Goal: Information Seeking & Learning: Learn about a topic

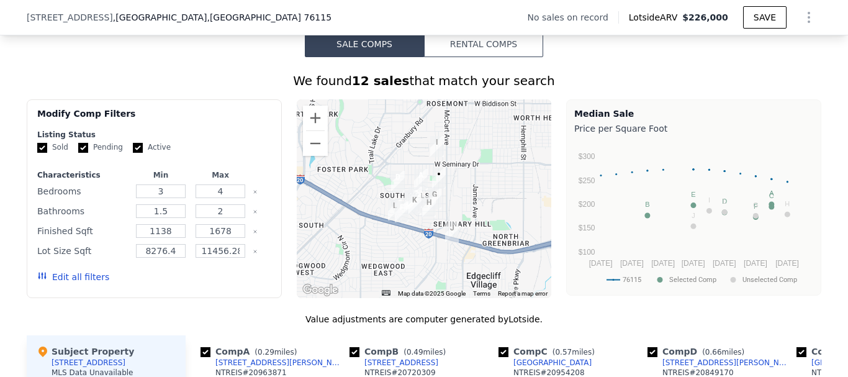
scroll to position [927, 0]
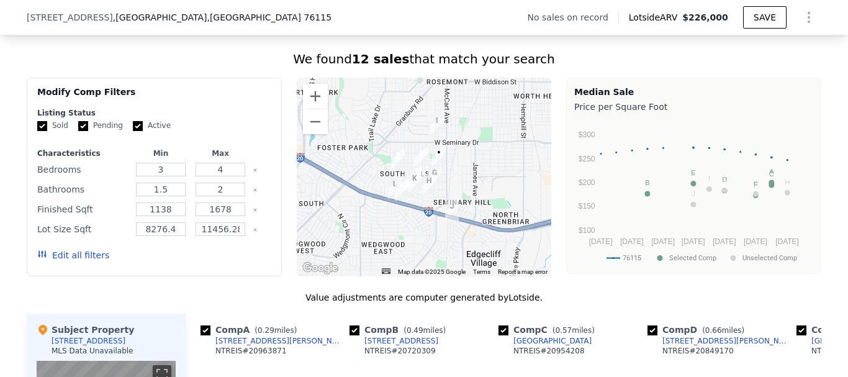
click at [78, 131] on input "Pending" at bounding box center [83, 126] width 10 height 10
checkbox input "false"
click at [133, 131] on input "Active" at bounding box center [138, 126] width 10 height 10
checkbox input "false"
click at [220, 264] on button "Update Search" at bounding box center [224, 255] width 94 height 17
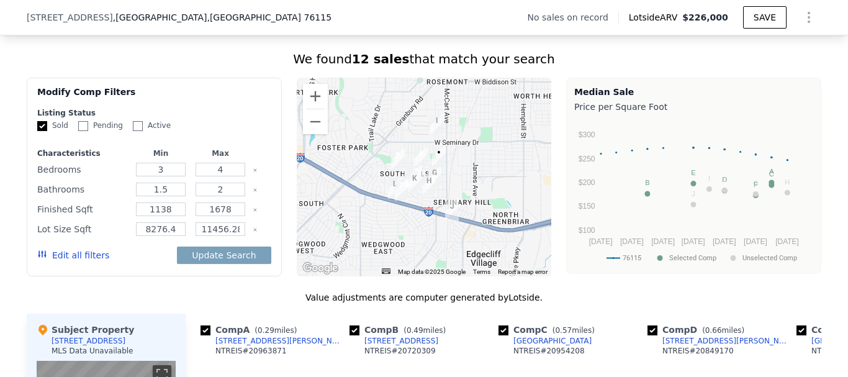
click at [51, 260] on button "Edit all filters" at bounding box center [73, 255] width 72 height 12
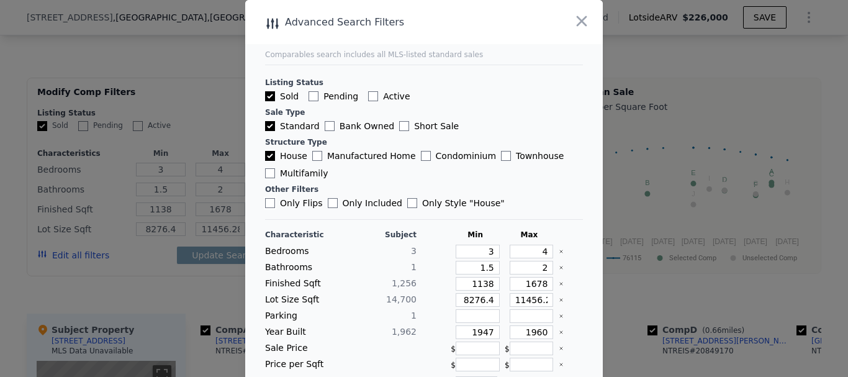
click at [265, 205] on input "Only Flips" at bounding box center [270, 203] width 10 height 10
checkbox input "true"
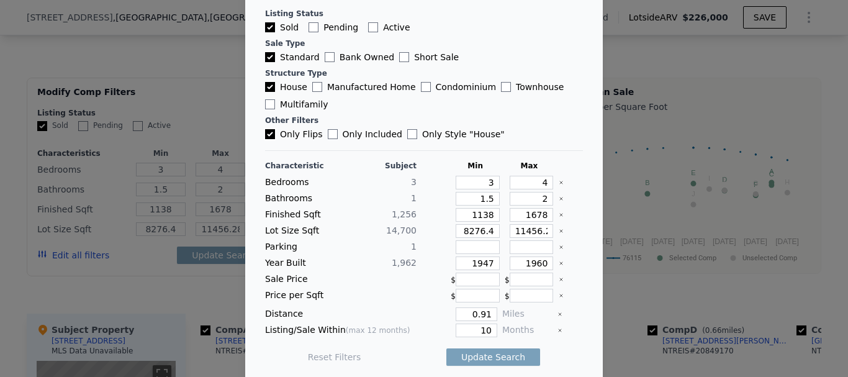
scroll to position [74, 0]
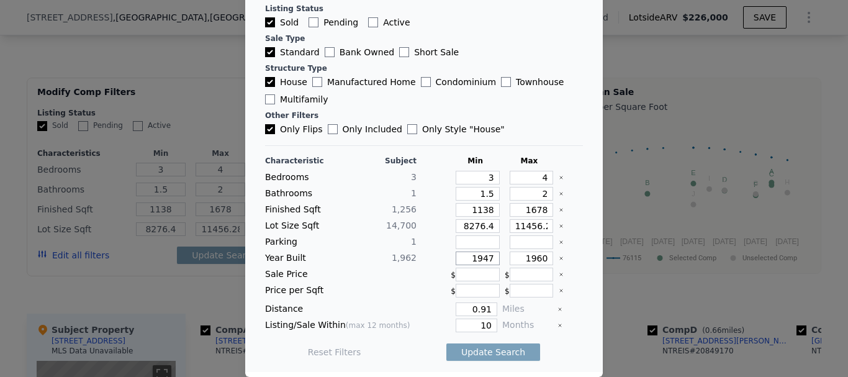
drag, startPoint x: 482, startPoint y: 258, endPoint x: 460, endPoint y: 259, distance: 21.7
click at [460, 259] on input "1947" at bounding box center [478, 258] width 44 height 14
drag, startPoint x: 452, startPoint y: 229, endPoint x: 536, endPoint y: 227, distance: 83.8
click at [536, 227] on div "Lot Size Sqft 14,700 8276.4 11456.28" at bounding box center [424, 226] width 318 height 14
paste input "1256"
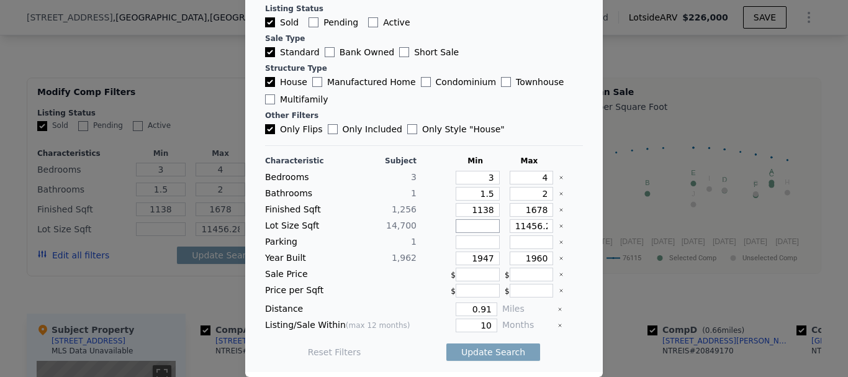
type input "1256"
drag, startPoint x: 501, startPoint y: 227, endPoint x: 564, endPoint y: 227, distance: 63.3
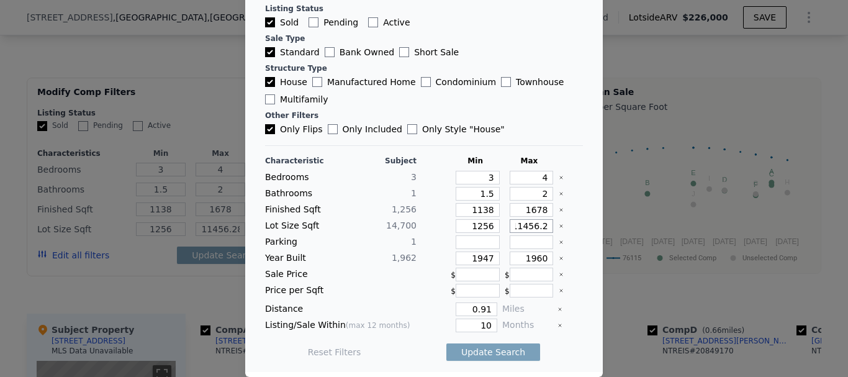
click at [564, 227] on div "Lot Size Sqft 14,700 1256 11456.28" at bounding box center [424, 226] width 318 height 14
drag, startPoint x: 386, startPoint y: 224, endPoint x: 425, endPoint y: 229, distance: 39.4
click at [425, 229] on div "Lot Size Sqft 14,700 1256" at bounding box center [424, 226] width 318 height 14
copy span "14,700"
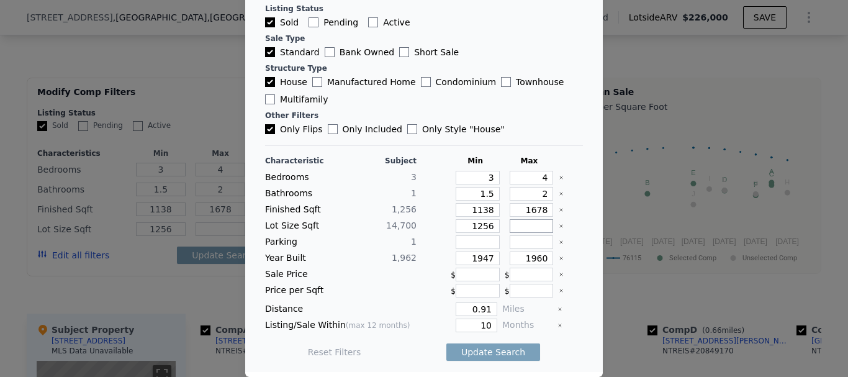
click at [510, 229] on input "number" at bounding box center [532, 226] width 44 height 14
paste input "14700"
type input "14700"
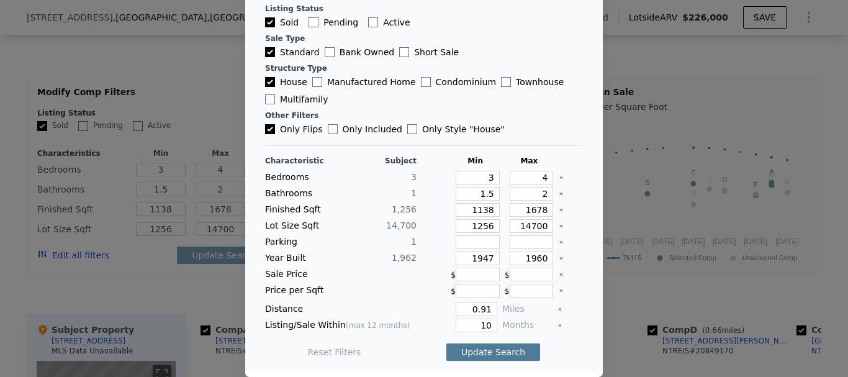
click at [487, 350] on button "Update Search" at bounding box center [493, 351] width 94 height 17
drag, startPoint x: 480, startPoint y: 310, endPoint x: 442, endPoint y: 310, distance: 38.5
click at [443, 310] on div "0.91" at bounding box center [460, 309] width 76 height 14
type input "2"
click at [490, 356] on button "Update Search" at bounding box center [493, 351] width 94 height 17
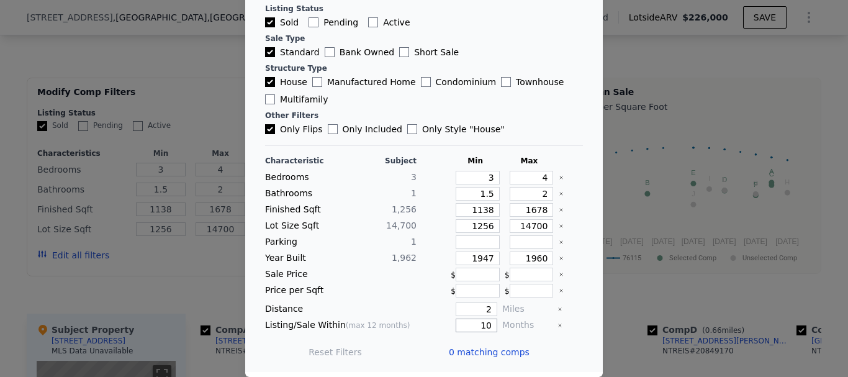
click at [483, 322] on input "10" at bounding box center [477, 326] width 42 height 14
type input "12"
click at [496, 352] on button "Update Search" at bounding box center [493, 351] width 94 height 17
click at [753, 78] on div at bounding box center [424, 188] width 848 height 377
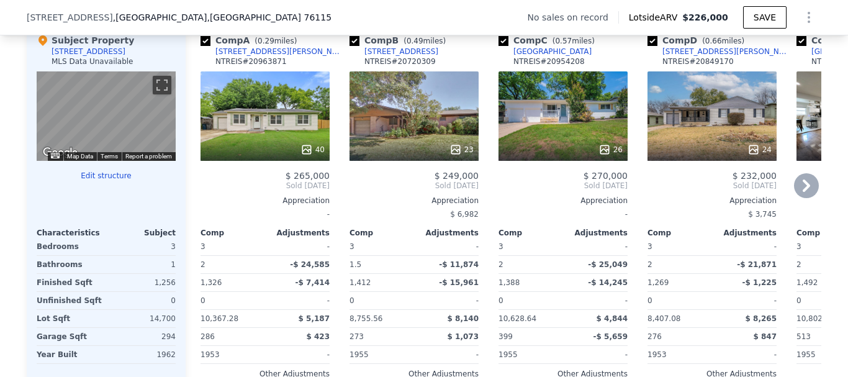
scroll to position [1238, 0]
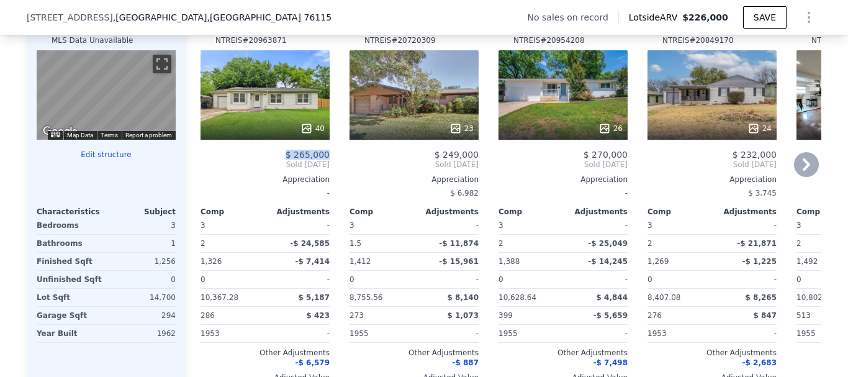
drag, startPoint x: 289, startPoint y: 164, endPoint x: 327, endPoint y: 168, distance: 38.1
click at [327, 168] on div "Comp A ( 0.29 miles) [STREET_ADDRESS][PERSON_NAME] 40 $ 265,000 Sold [DATE] App…" at bounding box center [265, 202] width 139 height 399
click at [292, 119] on div "40" at bounding box center [265, 94] width 129 height 89
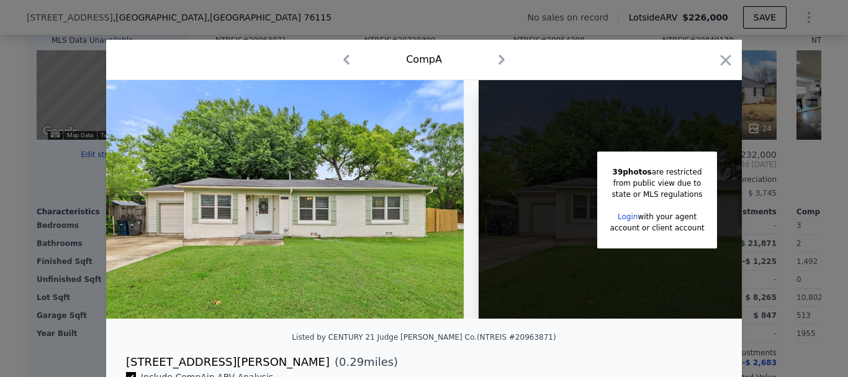
click at [503, 55] on icon "button" at bounding box center [502, 60] width 20 height 20
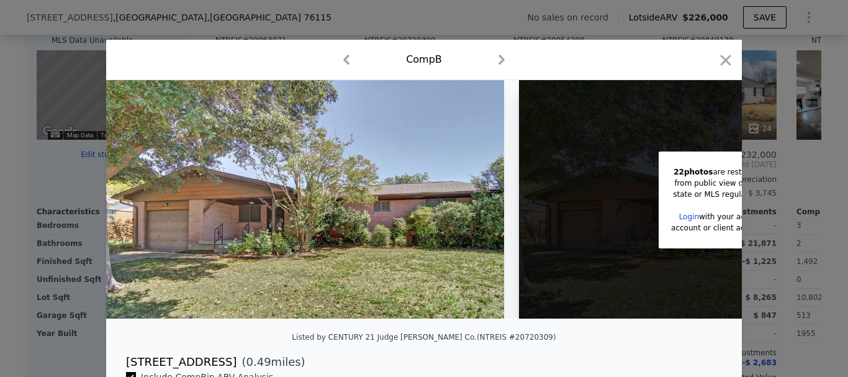
click at [496, 53] on icon "button" at bounding box center [502, 60] width 20 height 20
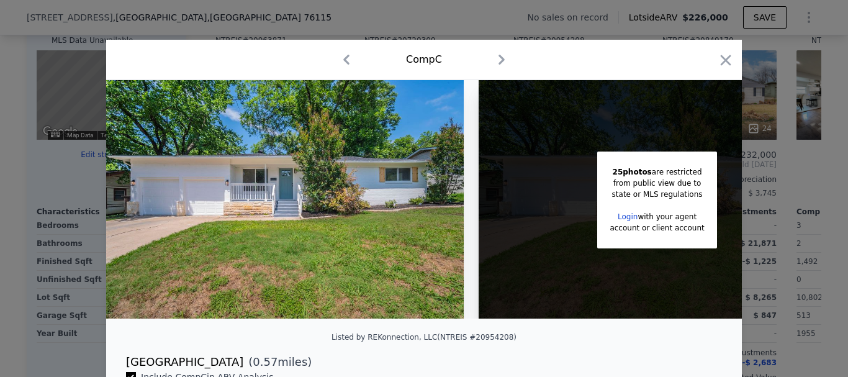
click at [338, 56] on icon "button" at bounding box center [347, 60] width 20 height 20
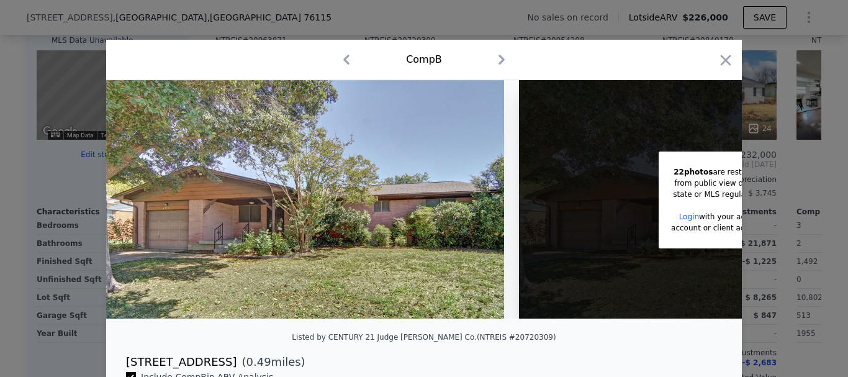
click at [356, 195] on img at bounding box center [305, 199] width 398 height 238
click at [363, 207] on img at bounding box center [305, 199] width 398 height 238
click at [727, 62] on icon "button" at bounding box center [725, 60] width 17 height 17
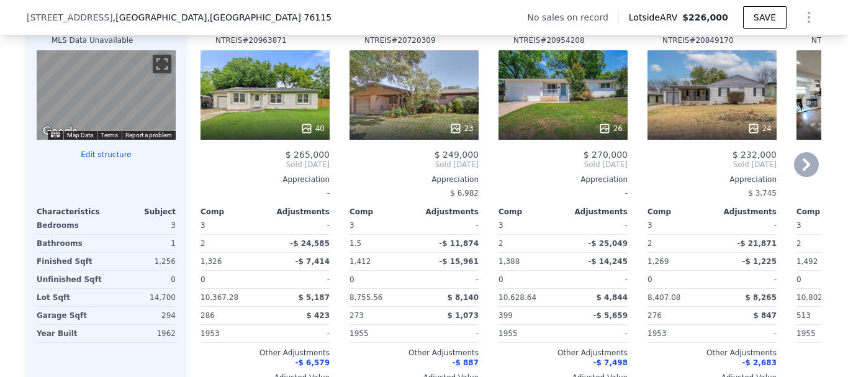
click at [803, 174] on icon at bounding box center [806, 164] width 25 height 25
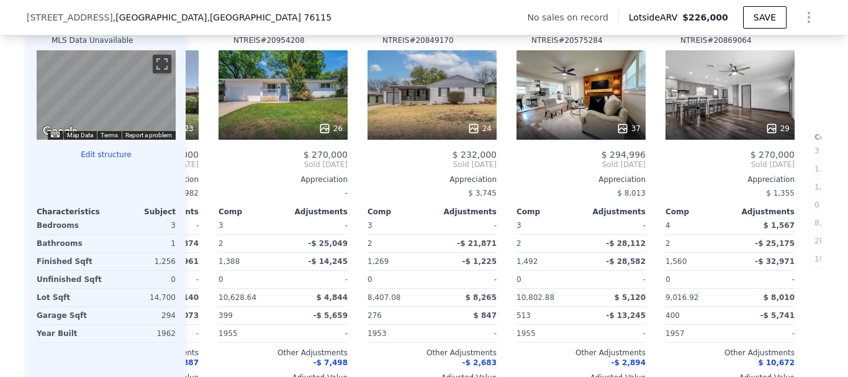
scroll to position [0, 298]
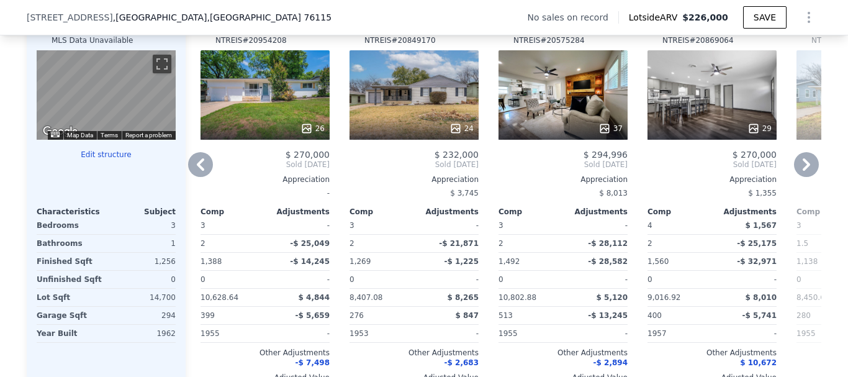
click at [205, 172] on icon at bounding box center [200, 164] width 25 height 25
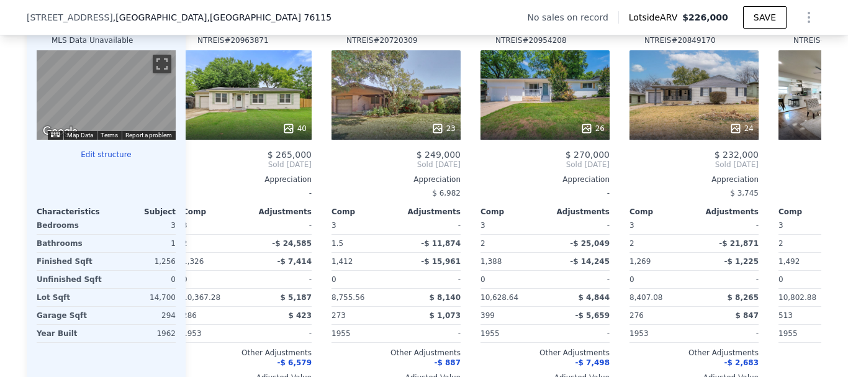
scroll to position [0, 0]
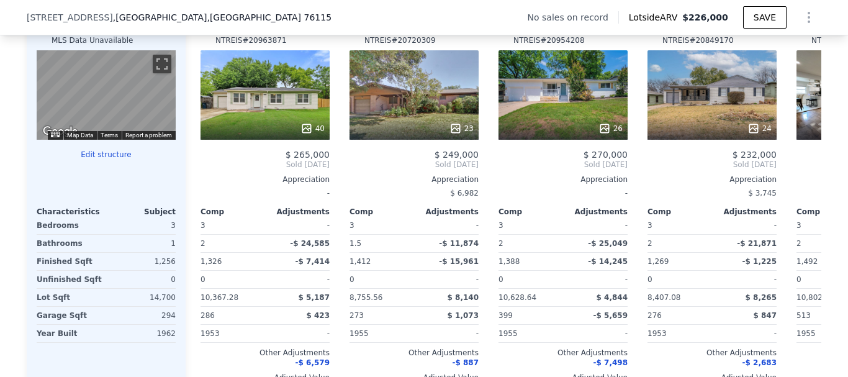
click at [205, 170] on span "Sold [DATE]" at bounding box center [265, 165] width 129 height 10
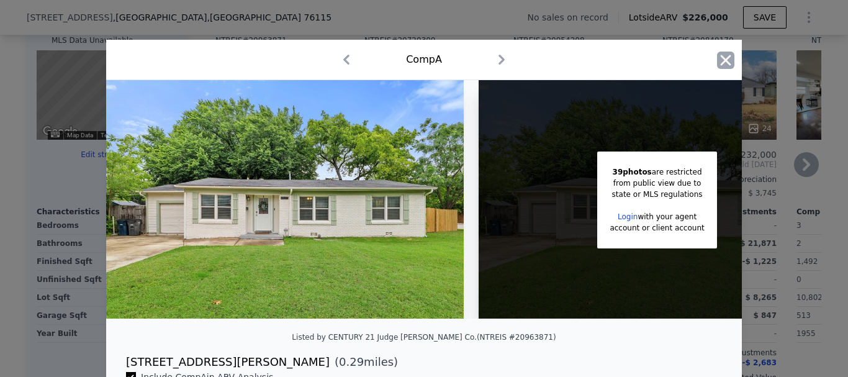
click at [717, 59] on icon "button" at bounding box center [725, 60] width 17 height 17
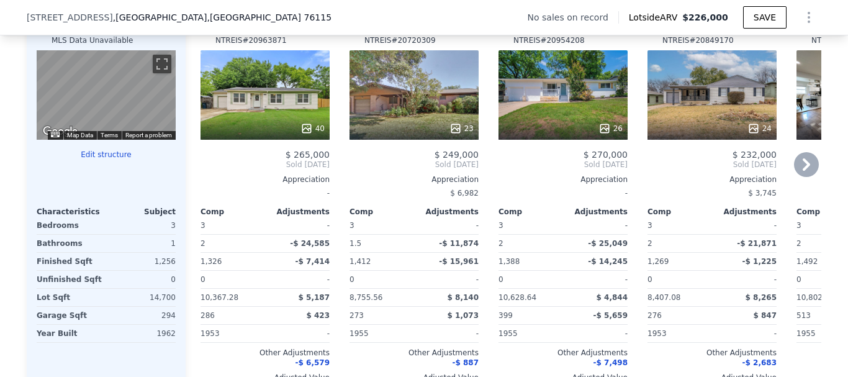
click at [300, 102] on div "40" at bounding box center [265, 94] width 129 height 89
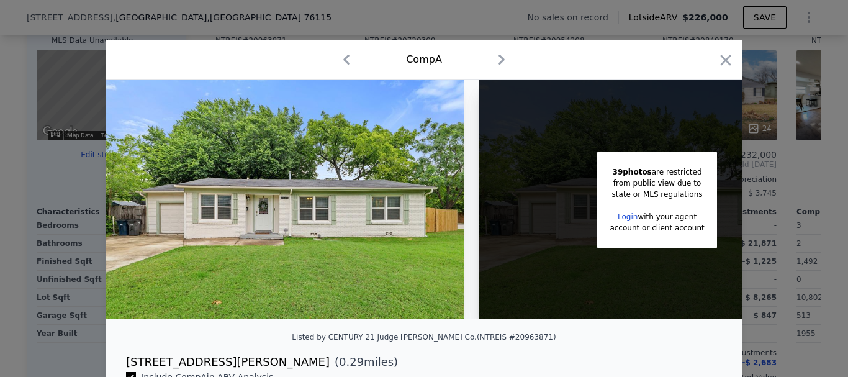
drag, startPoint x: 302, startPoint y: 114, endPoint x: 306, endPoint y: 121, distance: 8.6
drag, startPoint x: 306, startPoint y: 121, endPoint x: 553, endPoint y: 216, distance: 264.8
click at [553, 216] on div "39 photos are restricted from public view due to state or MLS regulations Login…" at bounding box center [658, 199] width 358 height 238
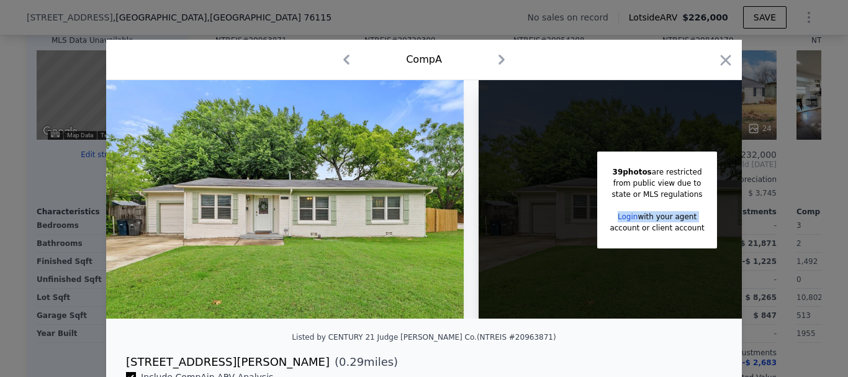
click at [539, 314] on div "39 photos are restricted from public view due to state or MLS regulations Login…" at bounding box center [658, 199] width 358 height 238
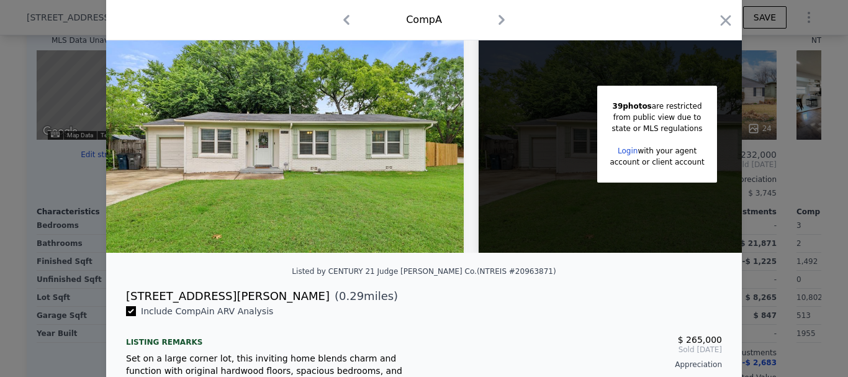
scroll to position [62, 0]
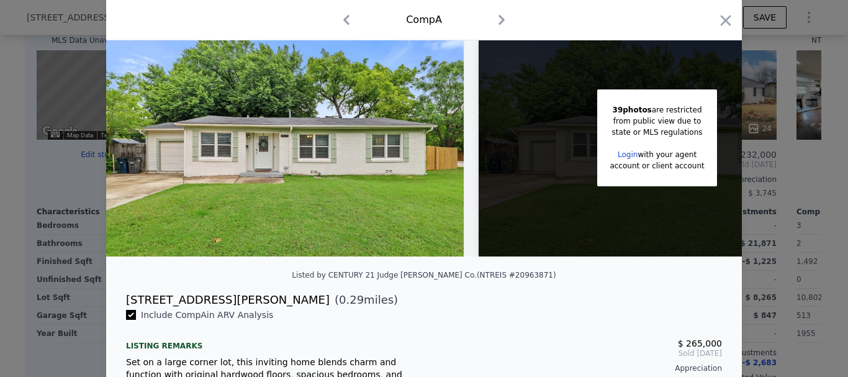
click at [723, 17] on icon "button" at bounding box center [725, 20] width 17 height 17
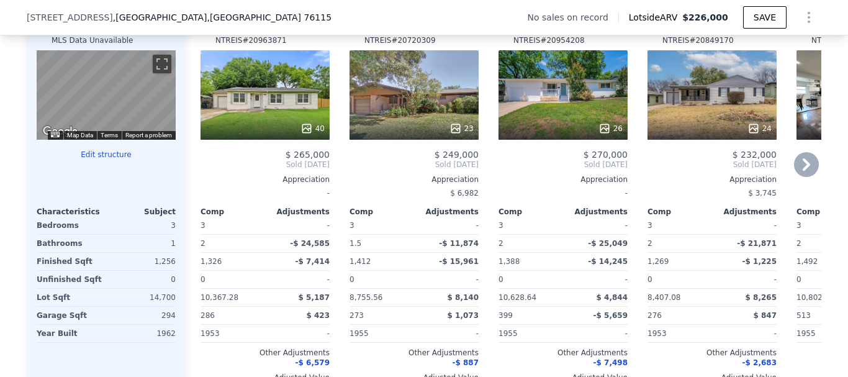
click at [434, 114] on div "23" at bounding box center [414, 94] width 129 height 89
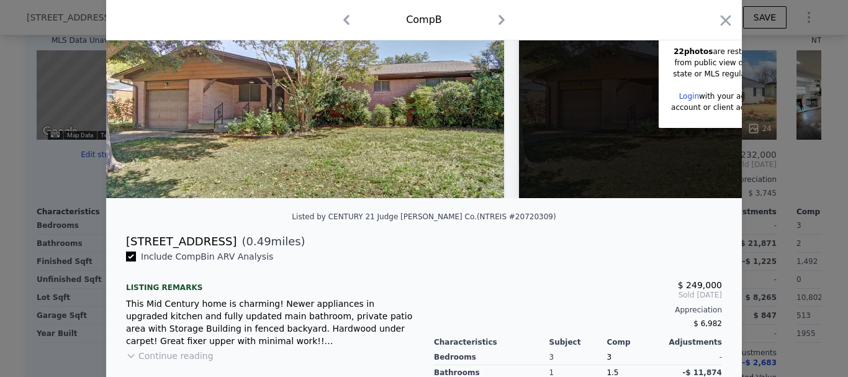
scroll to position [114, 0]
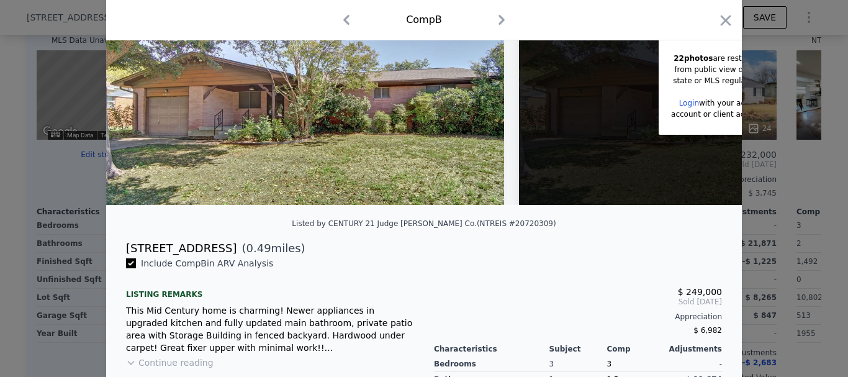
click at [723, 22] on icon "button" at bounding box center [726, 20] width 11 height 11
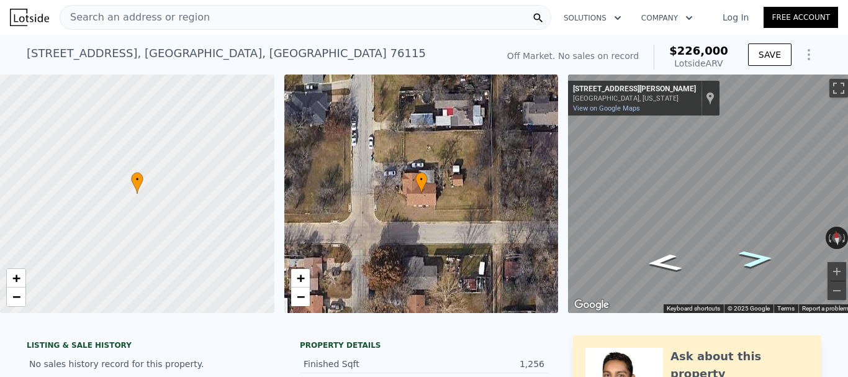
click at [754, 263] on icon "Go East, W Spurgeon St" at bounding box center [757, 259] width 66 height 26
click at [756, 263] on icon "Go East, W Spurgeon St" at bounding box center [757, 259] width 66 height 26
click at [756, 263] on icon "Go East, W Fuller Ave" at bounding box center [757, 259] width 66 height 26
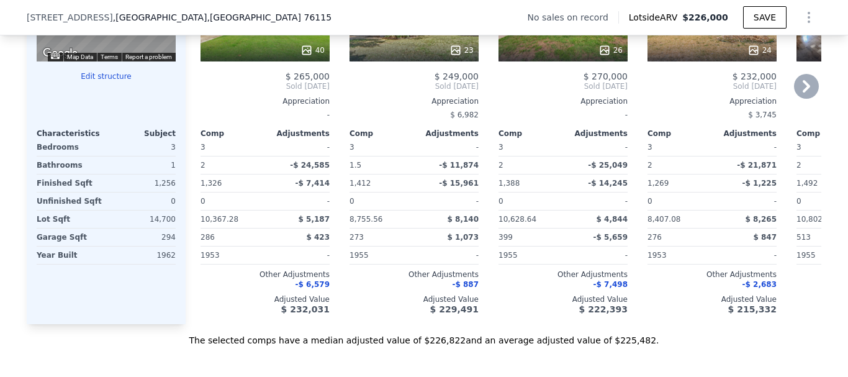
scroll to position [1316, 0]
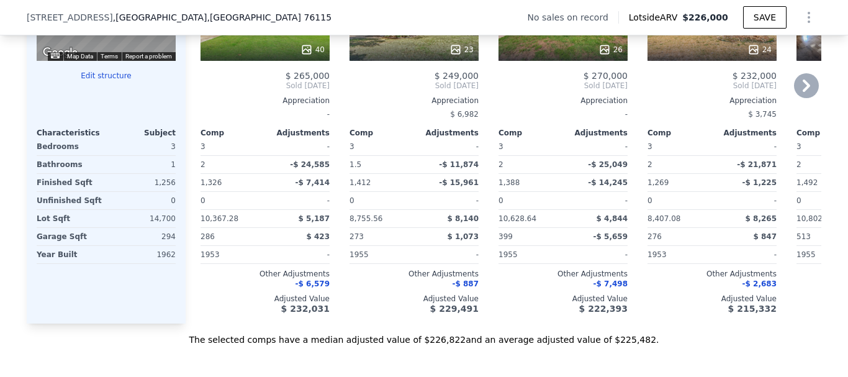
checkbox input "true"
type input "8276.4"
type input "11456.28"
